Goal: Task Accomplishment & Management: Use online tool/utility

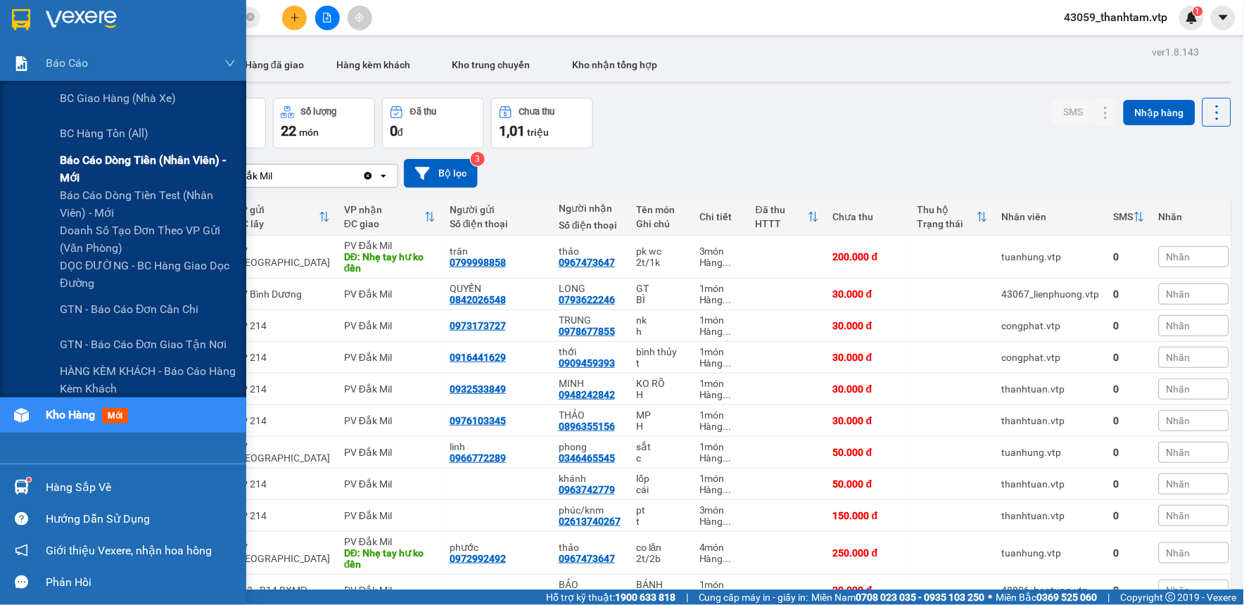
click at [76, 177] on span "Báo cáo dòng tiền (nhân viên) - mới" at bounding box center [148, 168] width 176 height 35
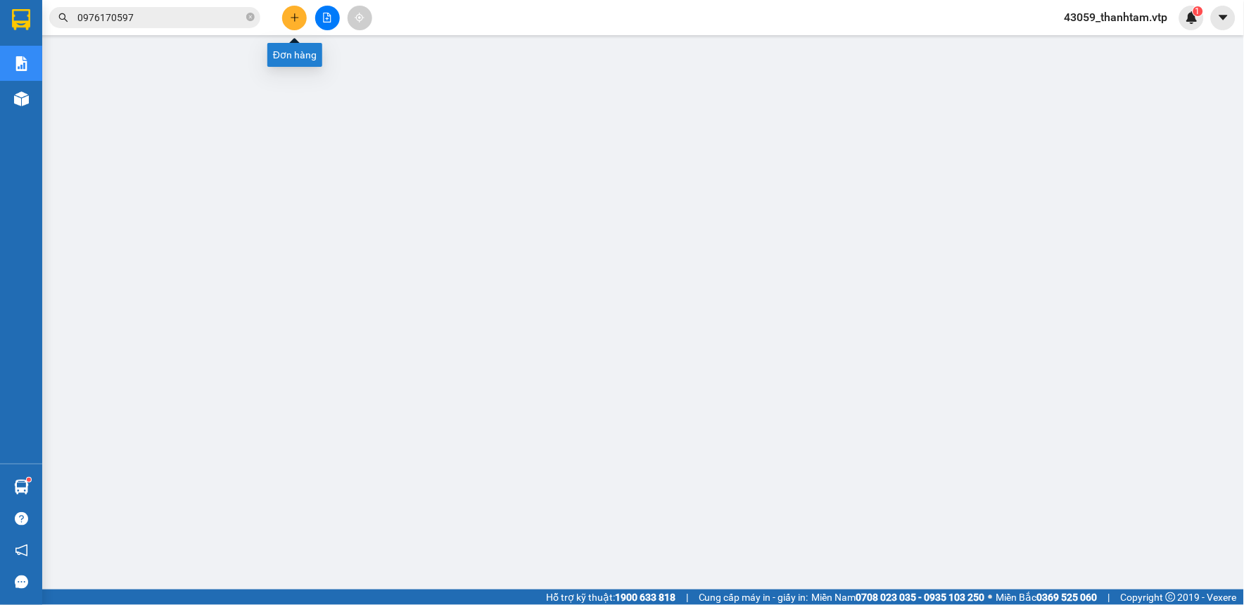
click at [290, 21] on icon "plus" at bounding box center [295, 18] width 10 height 10
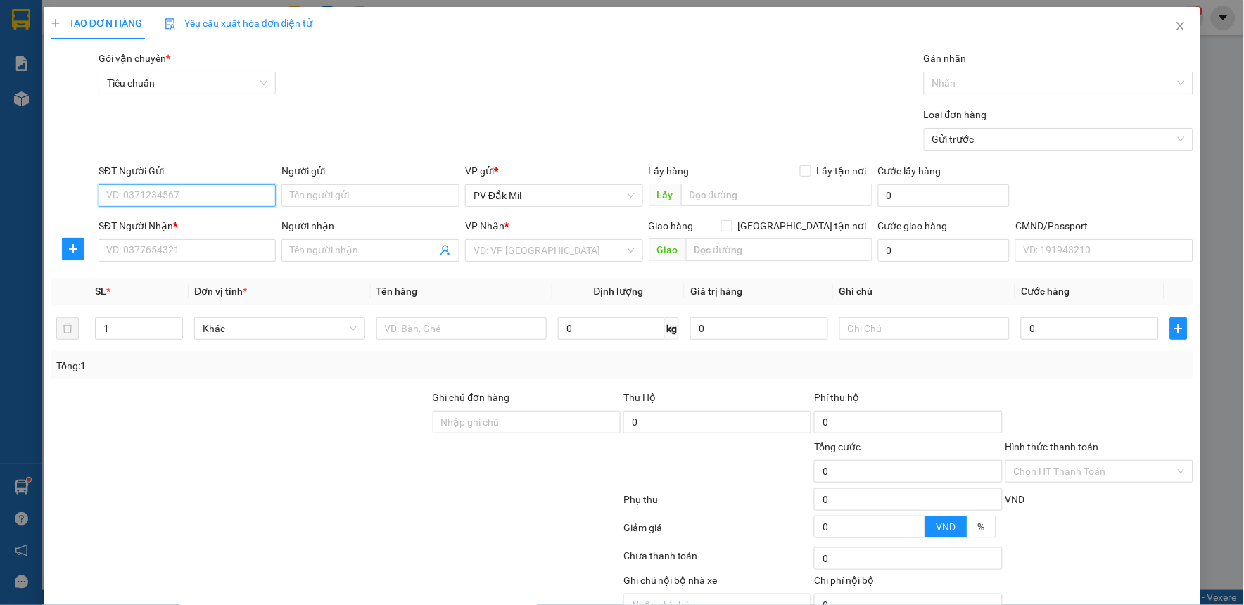
click at [203, 198] on input "SĐT Người Gửi" at bounding box center [187, 195] width 178 height 23
type input "000000000000"
click at [203, 254] on input "SĐT Người Nhận *" at bounding box center [187, 250] width 178 height 23
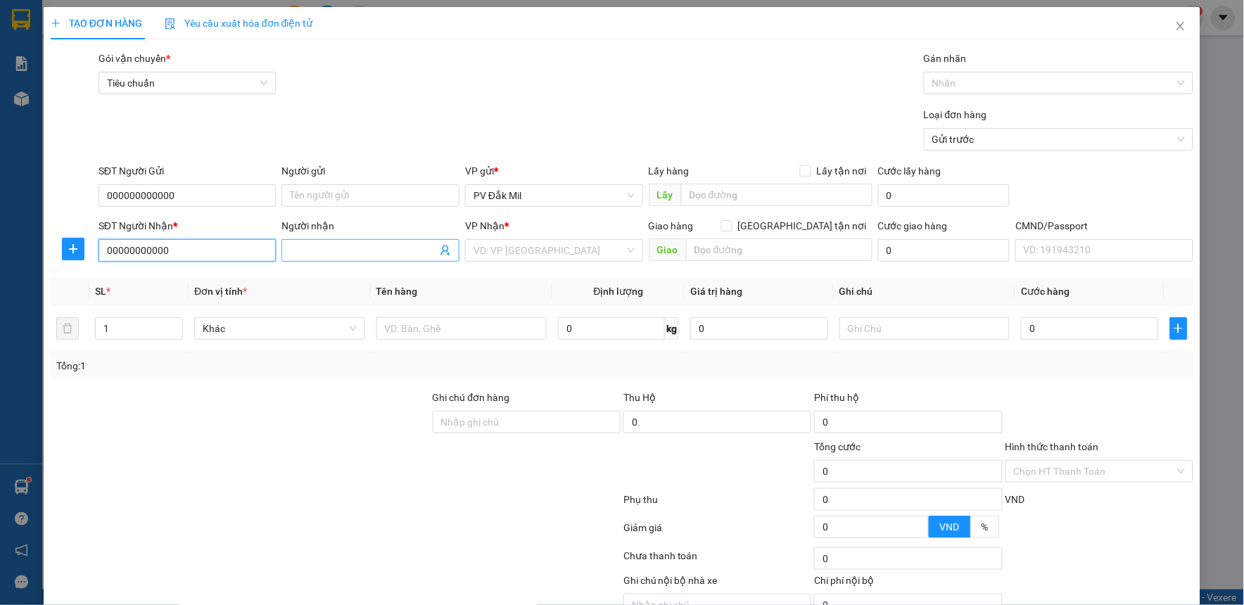
type input "00000000000"
click at [385, 257] on input "Người nhận" at bounding box center [363, 250] width 147 height 15
type input "e"
type input "c kế toán"
click at [409, 198] on input "Người gửi" at bounding box center [370, 195] width 178 height 23
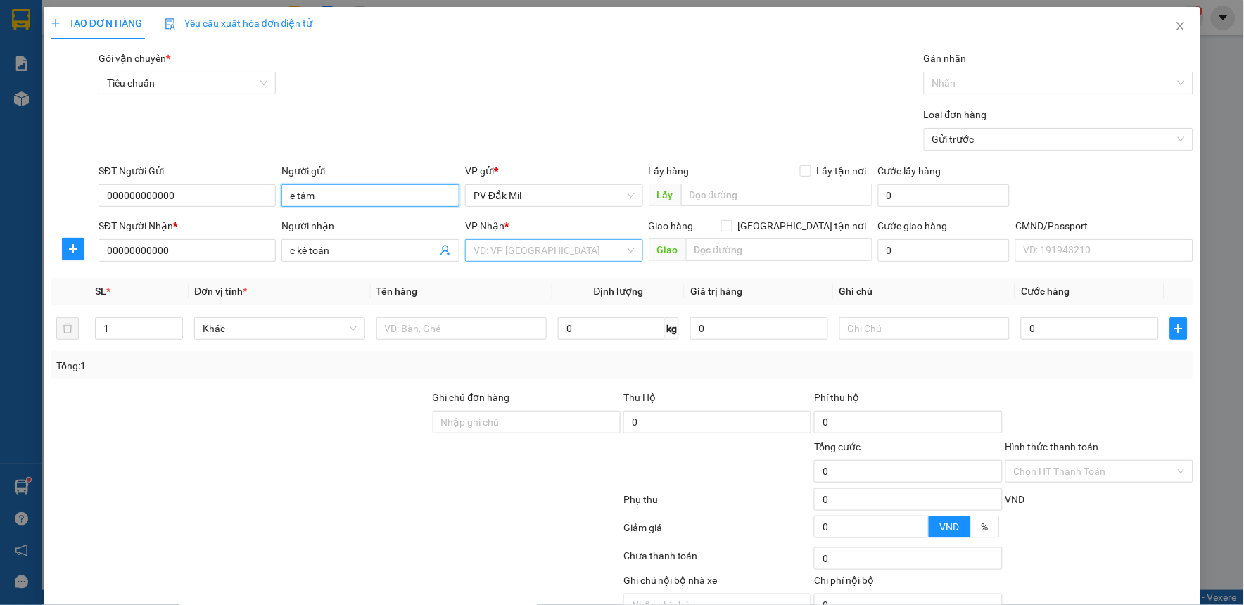
type input "e tâm"
click at [567, 243] on input "search" at bounding box center [548, 250] width 151 height 21
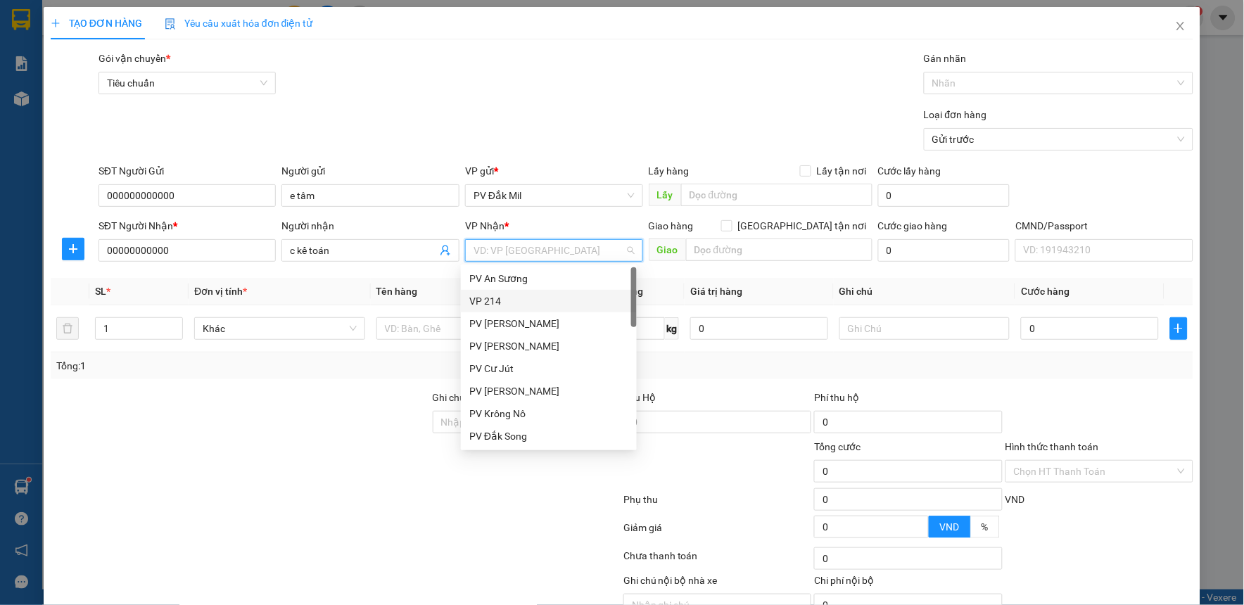
click at [547, 301] on div "VP 214" at bounding box center [548, 300] width 159 height 15
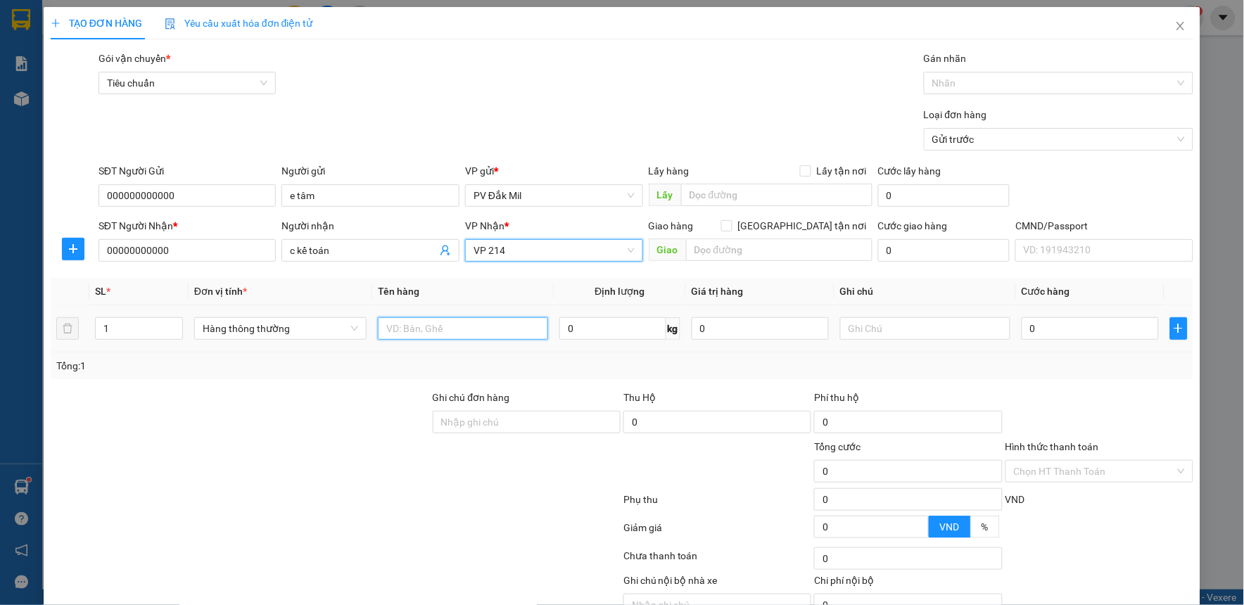
click at [463, 335] on input "text" at bounding box center [463, 328] width 170 height 23
type input "bc ngày 1409"
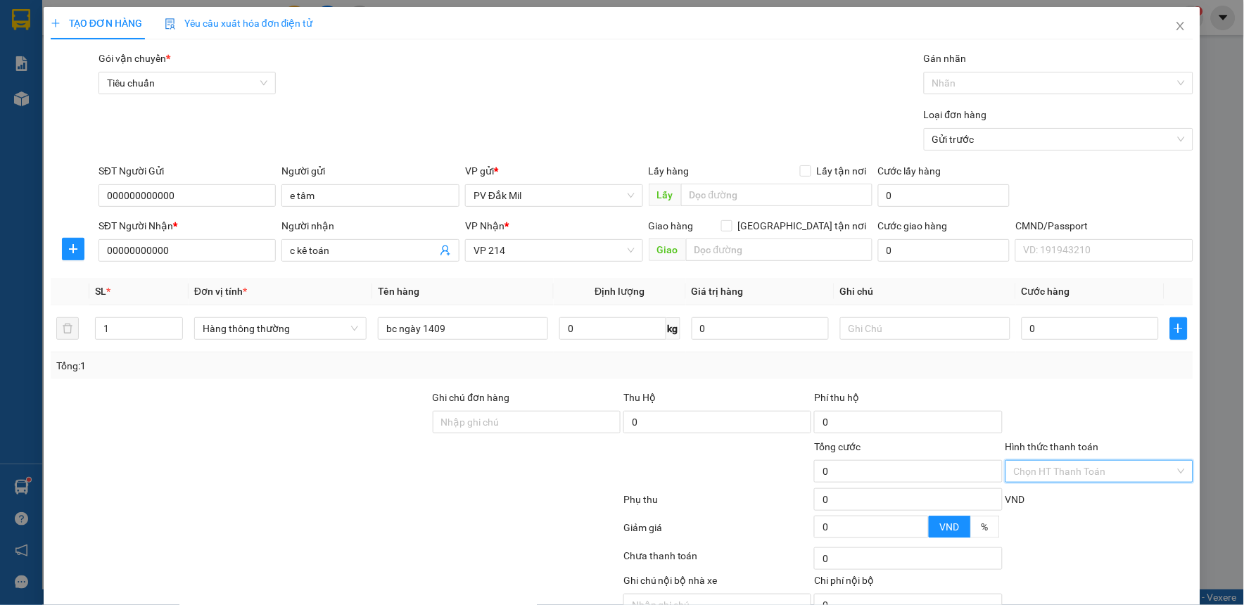
click at [1038, 473] on input "Hình thức thanh toán" at bounding box center [1094, 471] width 161 height 21
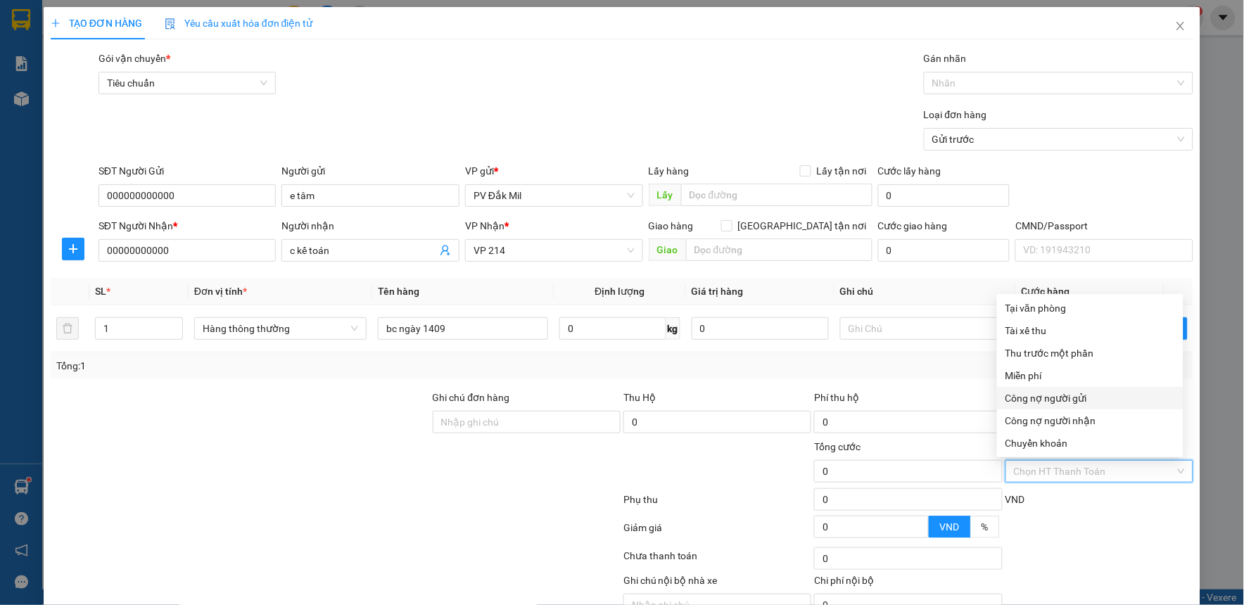
click at [1045, 385] on div "Miễn phí" at bounding box center [1090, 375] width 186 height 23
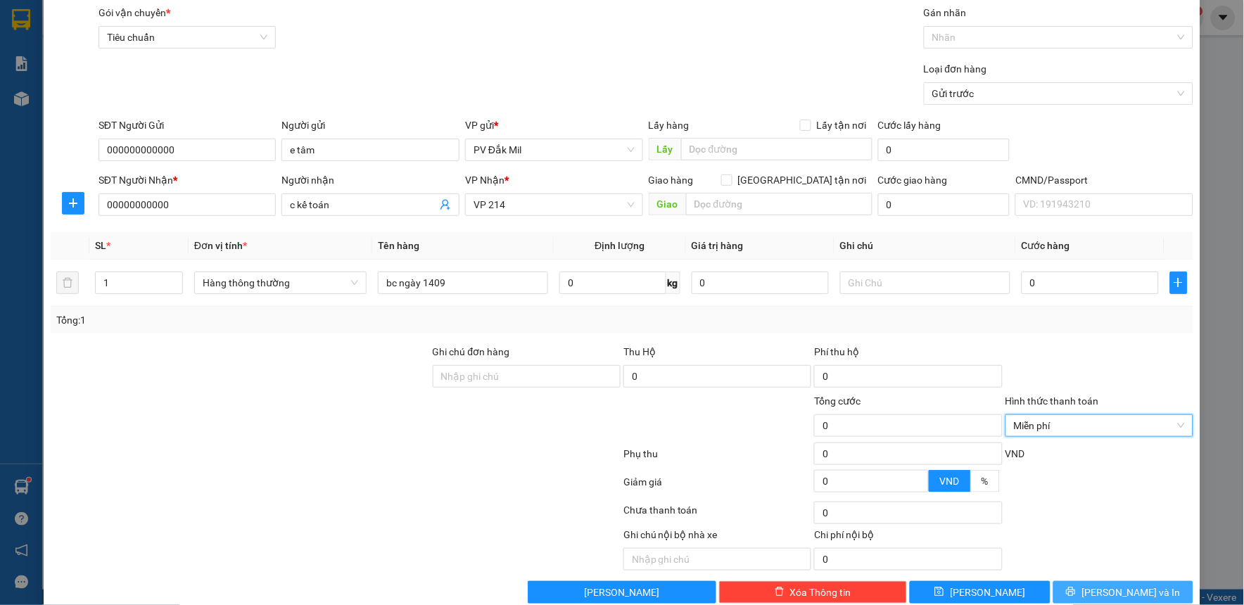
scroll to position [72, 0]
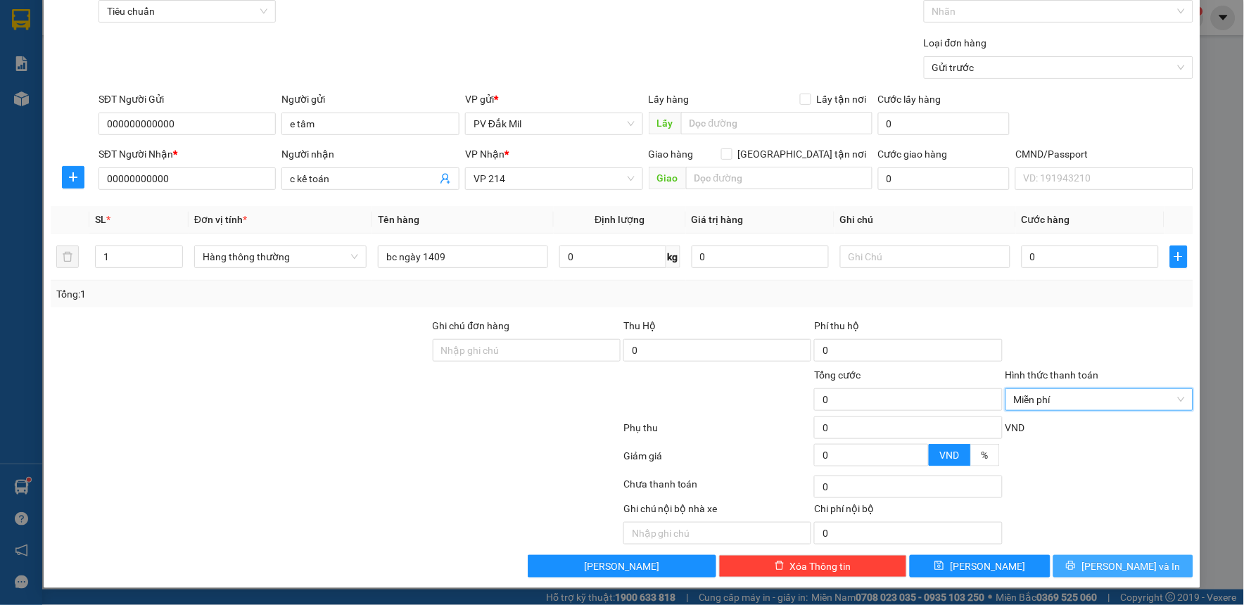
click at [1054, 563] on button "[PERSON_NAME] và In" at bounding box center [1123, 566] width 141 height 23
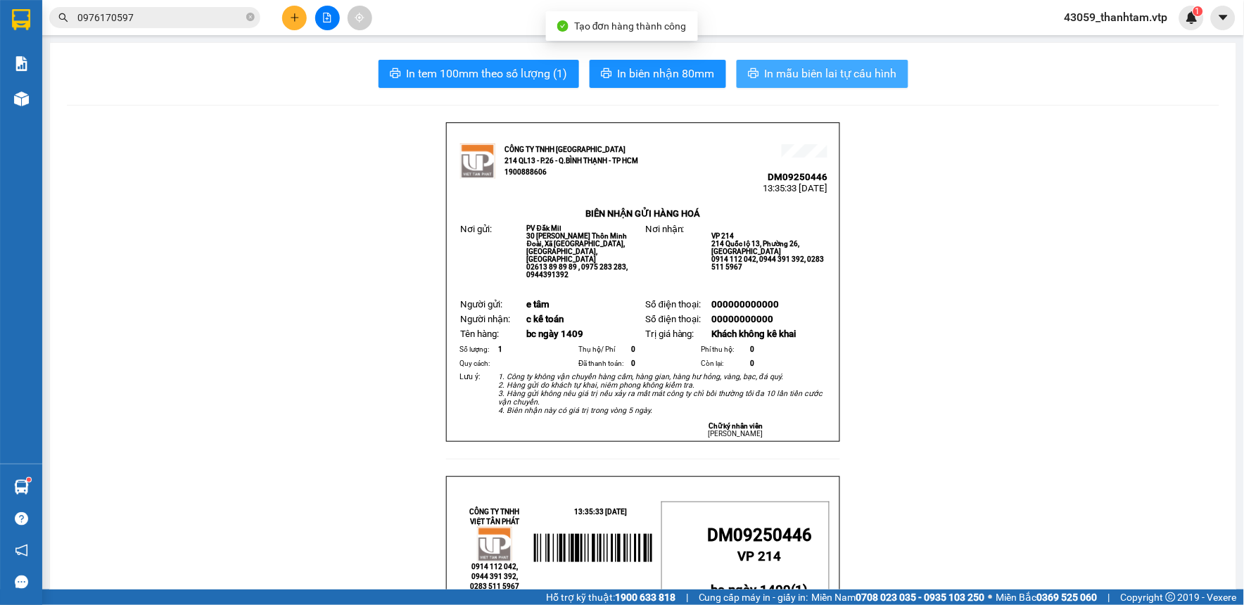
click at [781, 79] on span "In mẫu biên lai tự cấu hình" at bounding box center [831, 74] width 132 height 18
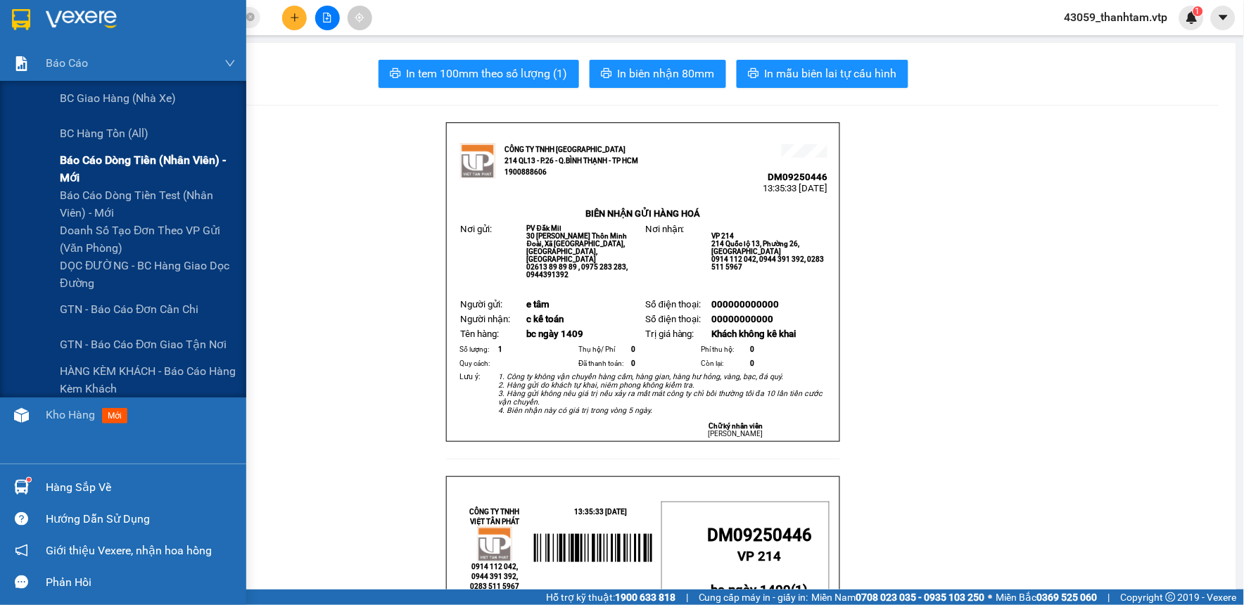
click at [102, 160] on span "Báo cáo dòng tiền (nhân viên) - mới" at bounding box center [148, 168] width 176 height 35
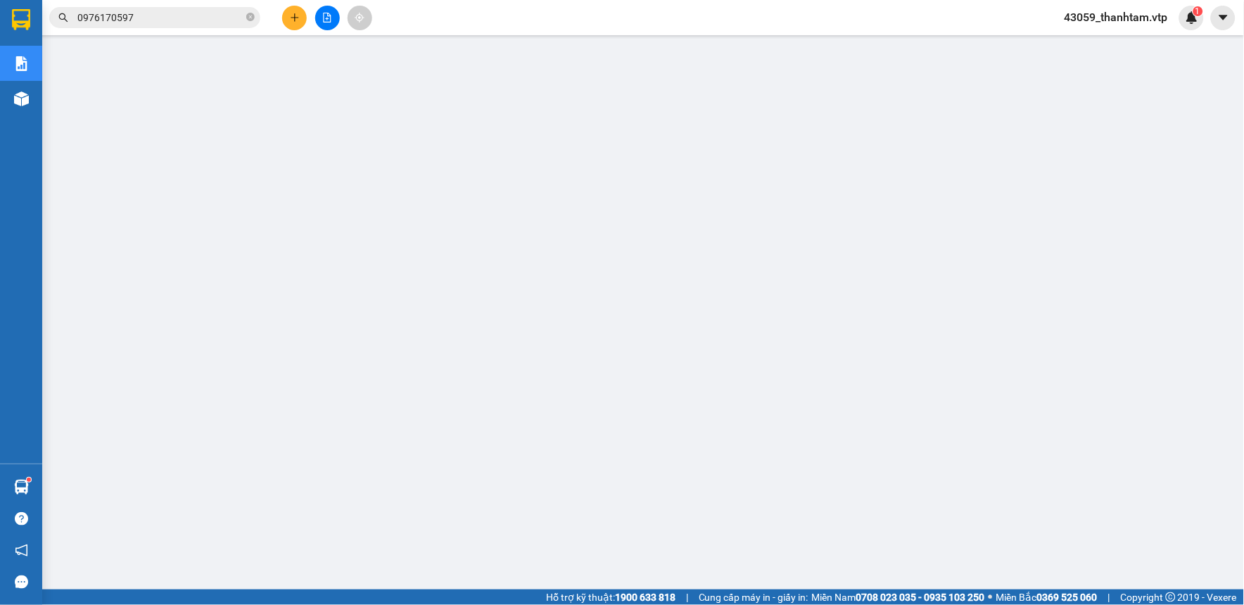
click at [1134, 17] on span "43059_thanhtam.vtp" at bounding box center [1116, 17] width 126 height 18
click at [1101, 43] on span "Đăng xuất" at bounding box center [1123, 43] width 96 height 15
